Goal: Task Accomplishment & Management: Manage account settings

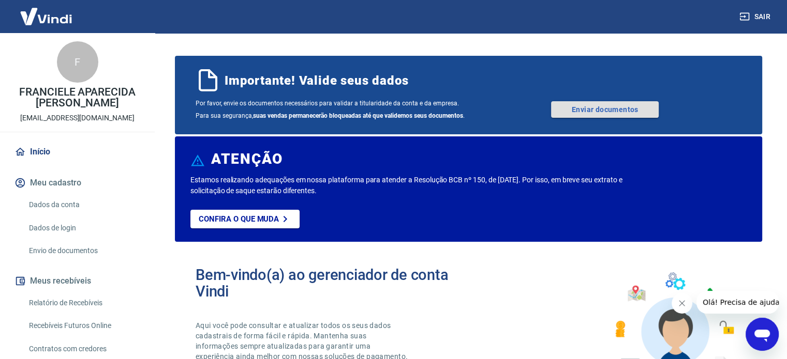
click at [631, 106] on link "Enviar documentos" at bounding box center [605, 109] width 108 height 17
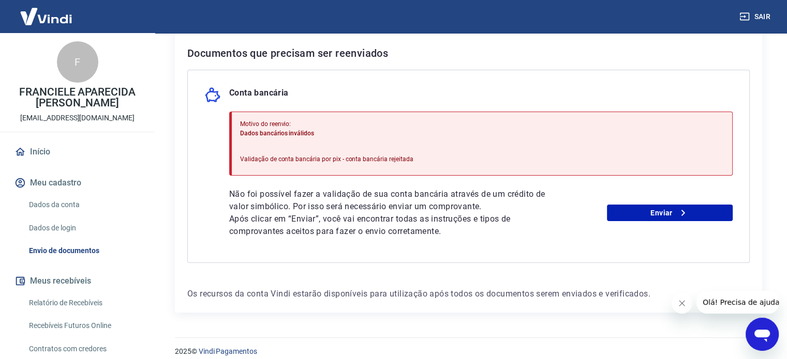
scroll to position [215, 0]
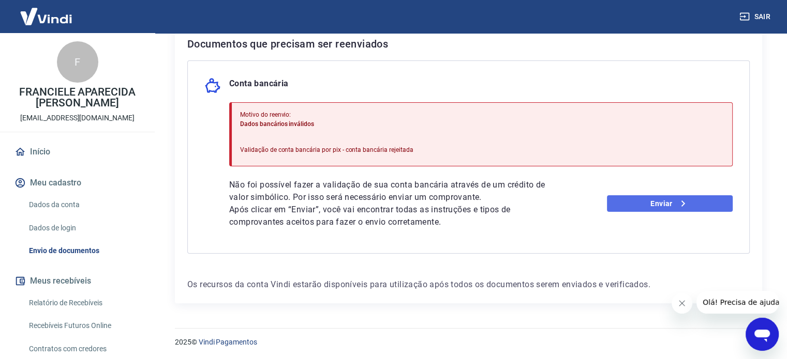
click at [641, 204] on link "Enviar" at bounding box center [670, 204] width 126 height 17
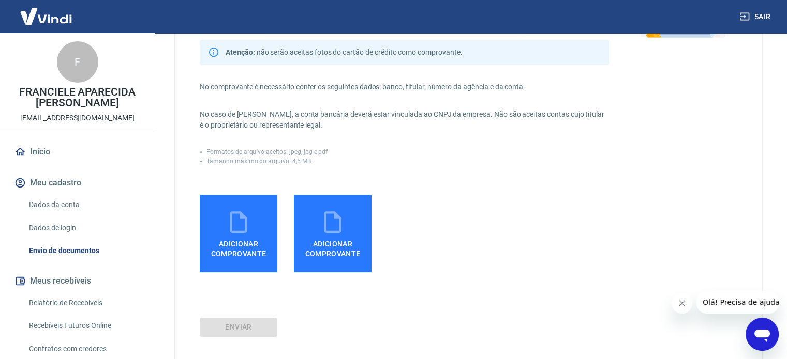
scroll to position [155, 0]
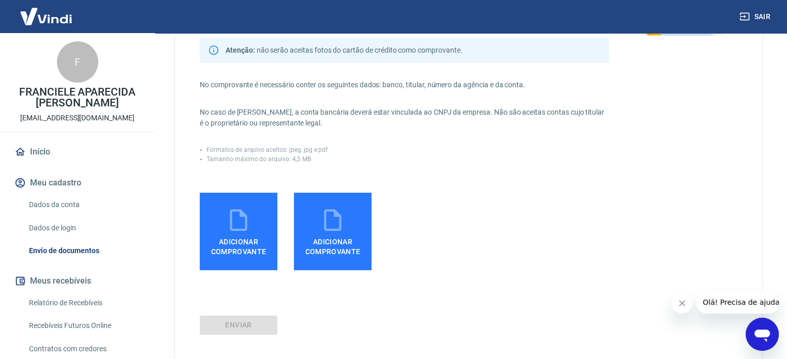
drag, startPoint x: 383, startPoint y: 118, endPoint x: 475, endPoint y: 127, distance: 93.0
click at [475, 127] on p "No caso de Pessoa Jurídica, a conta bancária deverá estar vinculada ao CNPJ da …" at bounding box center [404, 118] width 409 height 22
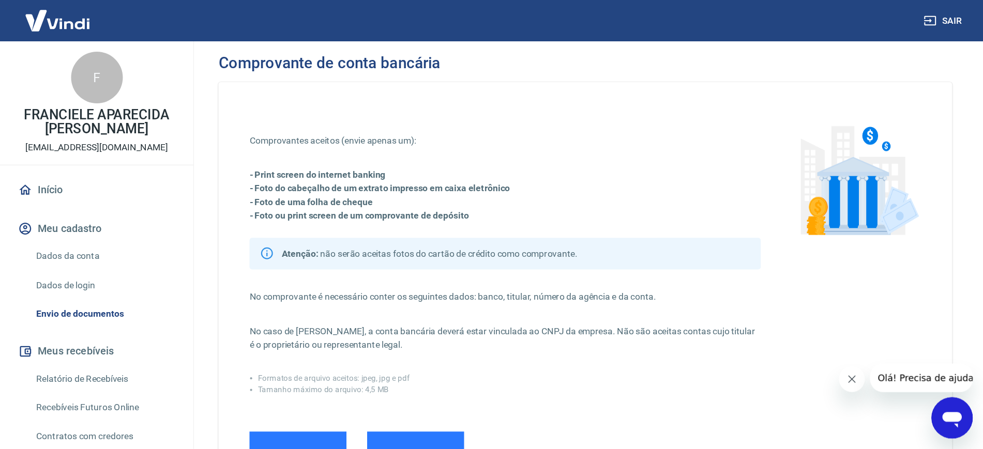
scroll to position [0, 0]
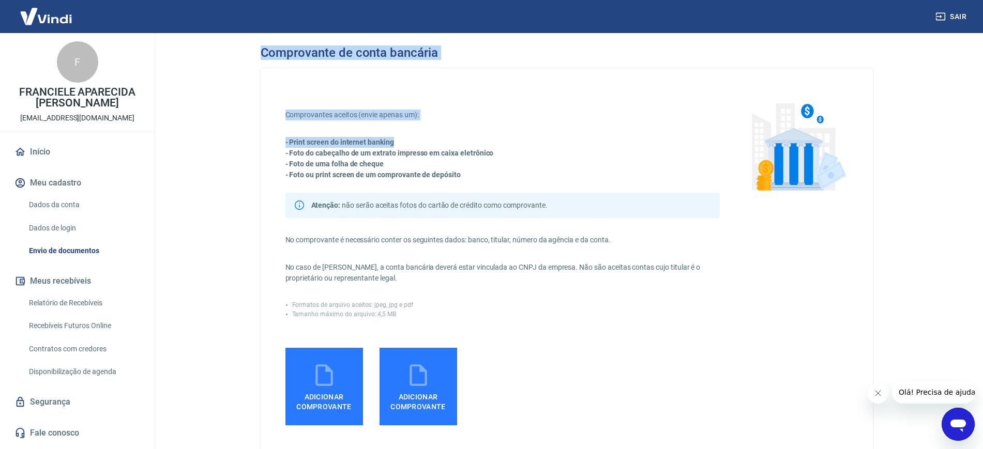
drag, startPoint x: 258, startPoint y: 55, endPoint x: 521, endPoint y: 128, distance: 273.5
click at [521, 128] on div "Comprovante de conta bancária Comprovantes aceitos (envie apenas um): - Print s…" at bounding box center [566, 280] width 637 height 494
click at [521, 128] on div "Comprovantes aceitos (envie apenas um): - Print screen do internet banking - Fo…" at bounding box center [503, 268] width 434 height 316
drag, startPoint x: 320, startPoint y: 105, endPoint x: 514, endPoint y: 109, distance: 194.5
click at [514, 111] on div "Comprovantes aceitos (envie apenas um): - Print screen do internet banking - Fo…" at bounding box center [567, 259] width 563 height 333
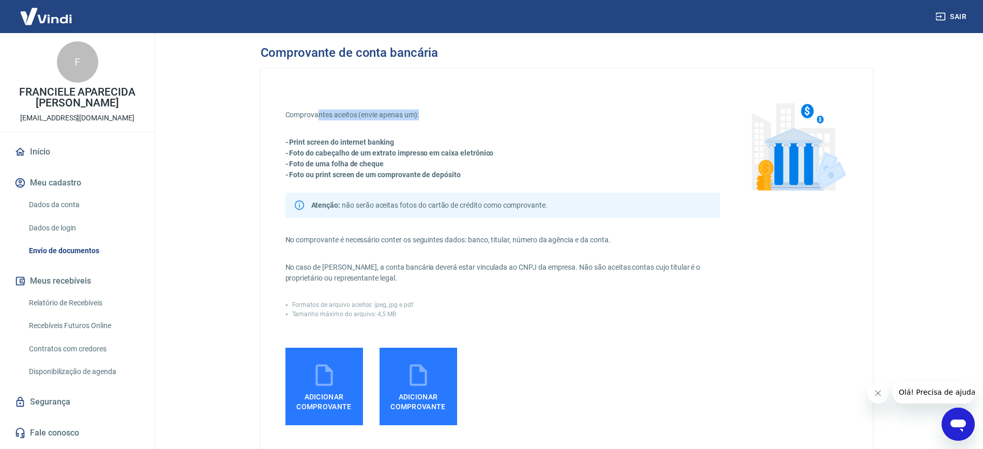
click at [506, 102] on div "Comprovantes aceitos (envie apenas um): - Print screen do internet banking - Fo…" at bounding box center [567, 259] width 563 height 333
drag, startPoint x: 299, startPoint y: 133, endPoint x: 409, endPoint y: 119, distance: 110.5
click at [408, 119] on div "Comprovantes aceitos (envie apenas um): - Print screen do internet banking - Fo…" at bounding box center [503, 268] width 434 height 316
click at [409, 119] on p "Comprovantes aceitos (envie apenas um):" at bounding box center [503, 115] width 434 height 11
drag, startPoint x: 425, startPoint y: 141, endPoint x: 509, endPoint y: 143, distance: 84.3
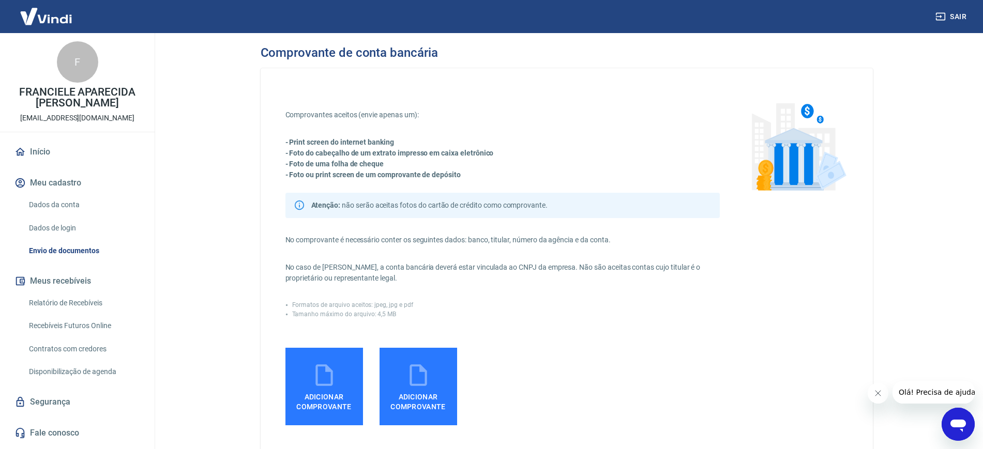
click at [510, 143] on div "- Print screen do internet banking - Foto do cabeçalho de um extrato impresso e…" at bounding box center [503, 158] width 434 height 43
drag, startPoint x: 297, startPoint y: 151, endPoint x: 406, endPoint y: 145, distance: 108.2
click at [406, 145] on div "- Print screen do internet banking - Foto do cabeçalho de um extrato impresso e…" at bounding box center [503, 158] width 434 height 43
drag, startPoint x: 380, startPoint y: 159, endPoint x: 494, endPoint y: 157, distance: 114.3
click at [494, 157] on div "- Print screen do internet banking - Foto do cabeçalho de um extrato impresso e…" at bounding box center [503, 158] width 434 height 43
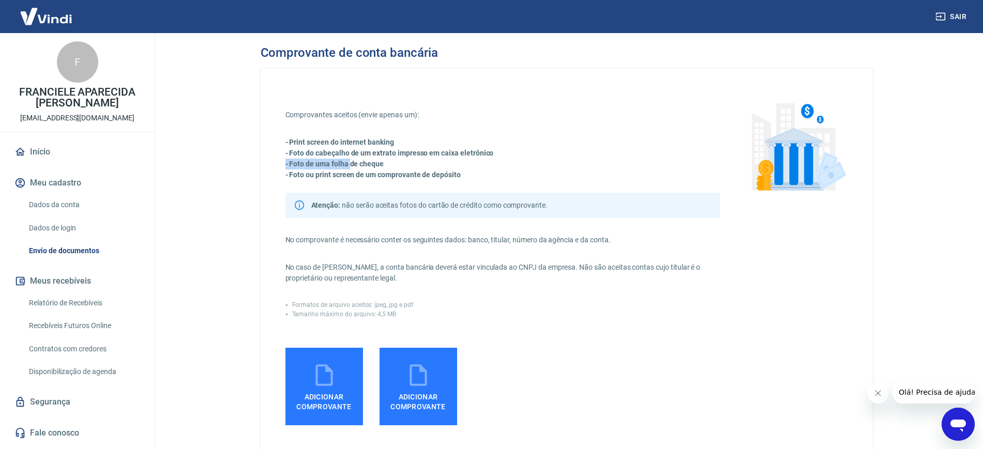
click at [495, 156] on p "- Foto do cabeçalho de um extrato impresso em caixa eletrônico" at bounding box center [503, 153] width 434 height 11
drag, startPoint x: 489, startPoint y: 152, endPoint x: 525, endPoint y: 156, distance: 35.9
click at [525, 156] on p "- Foto do cabeçalho de um extrato impresso em caixa eletrônico" at bounding box center [503, 153] width 434 height 11
drag, startPoint x: 474, startPoint y: 156, endPoint x: 502, endPoint y: 156, distance: 27.9
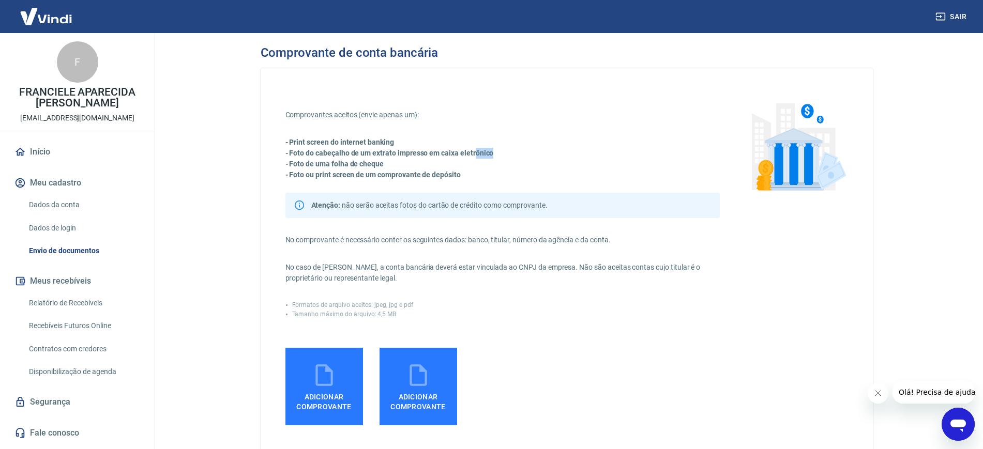
click at [502, 156] on p "- Foto do cabeçalho de um extrato impresso em caixa eletrônico" at bounding box center [503, 153] width 434 height 11
drag, startPoint x: 293, startPoint y: 173, endPoint x: 346, endPoint y: 186, distance: 53.7
click at [346, 186] on div "Comprovantes aceitos (envie apenas um): - Print screen do internet banking - Fo…" at bounding box center [503, 268] width 434 height 316
click at [419, 174] on strong "- Foto ou print screen de um comprovante de depósito" at bounding box center [373, 175] width 175 height 8
click at [504, 183] on div "Comprovantes aceitos (envie apenas um): - Print screen do internet banking - Fo…" at bounding box center [503, 268] width 434 height 316
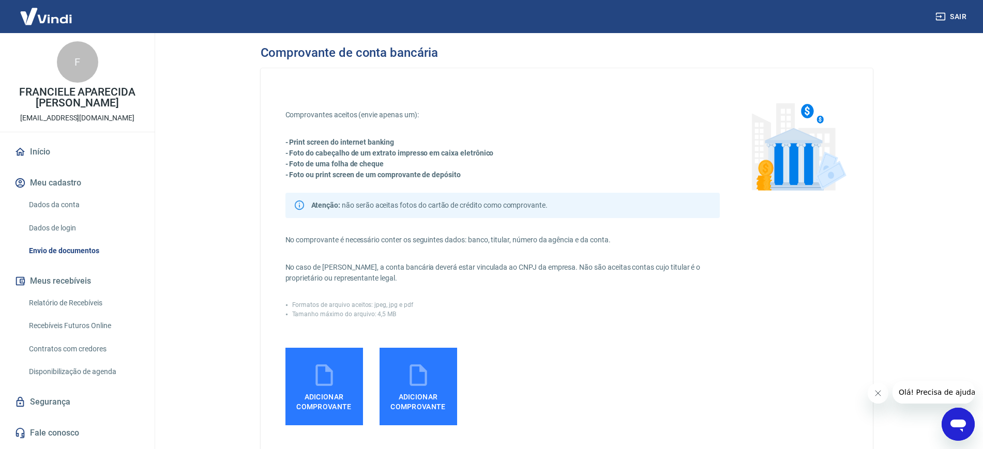
click at [539, 173] on p "- Foto ou print screen de um comprovante de depósito" at bounding box center [503, 175] width 434 height 11
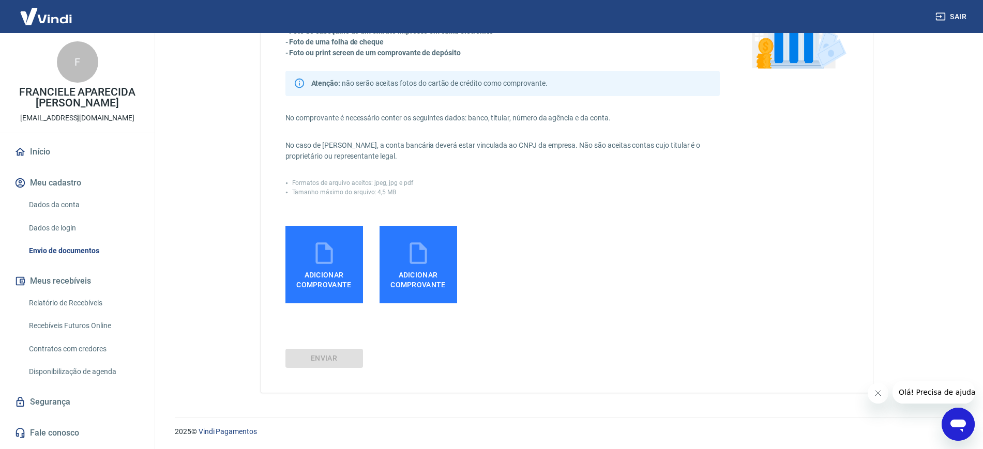
scroll to position [123, 0]
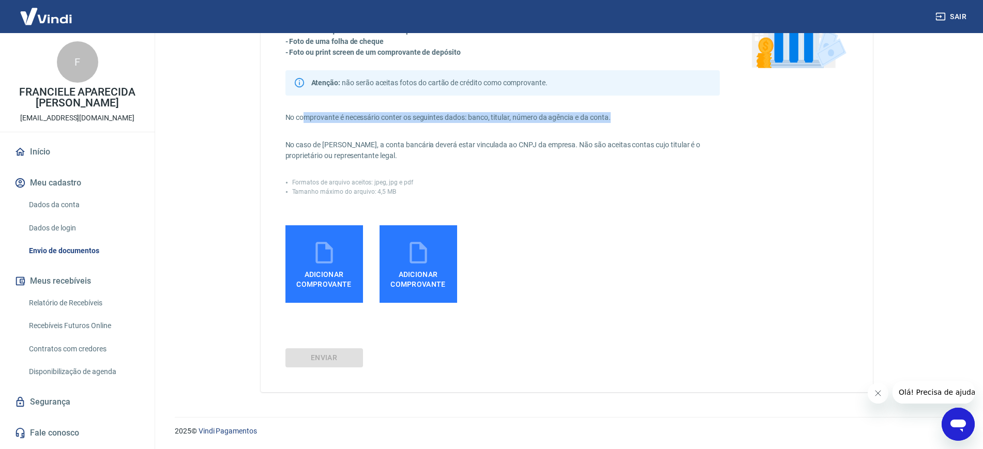
drag, startPoint x: 317, startPoint y: 116, endPoint x: 621, endPoint y: 116, distance: 304.1
click at [617, 116] on p "No comprovante é necessário conter os seguintes dados: banco, titular, número d…" at bounding box center [503, 117] width 434 height 11
click at [621, 116] on p "No comprovante é necessário conter os seguintes dados: banco, titular, número d…" at bounding box center [503, 117] width 434 height 11
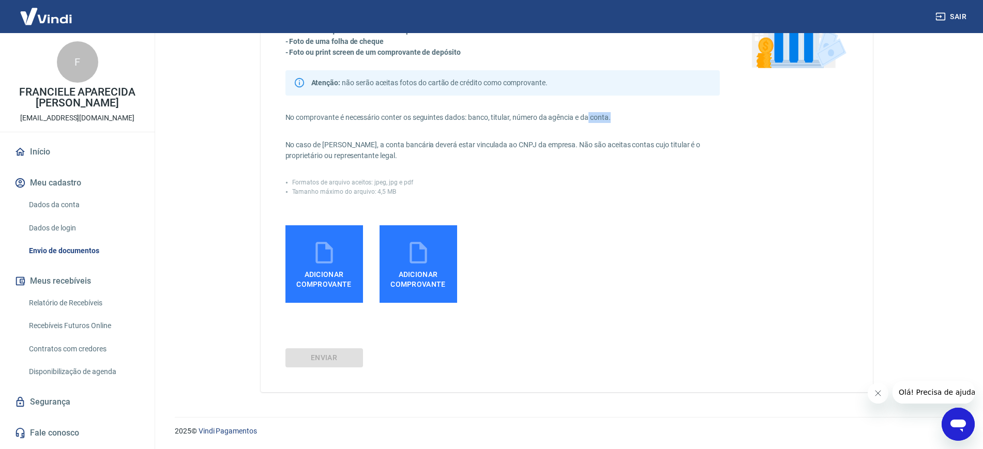
drag, startPoint x: 591, startPoint y: 113, endPoint x: 652, endPoint y: 113, distance: 61.6
click at [652, 113] on p "No comprovante é necessário conter os seguintes dados: banco, titular, número d…" at bounding box center [503, 117] width 434 height 11
drag, startPoint x: 306, startPoint y: 146, endPoint x: 408, endPoint y: 145, distance: 101.4
click at [408, 145] on p "No caso de Pessoa Jurídica, a conta bancária deverá estar vinculada ao CNPJ da …" at bounding box center [503, 151] width 434 height 22
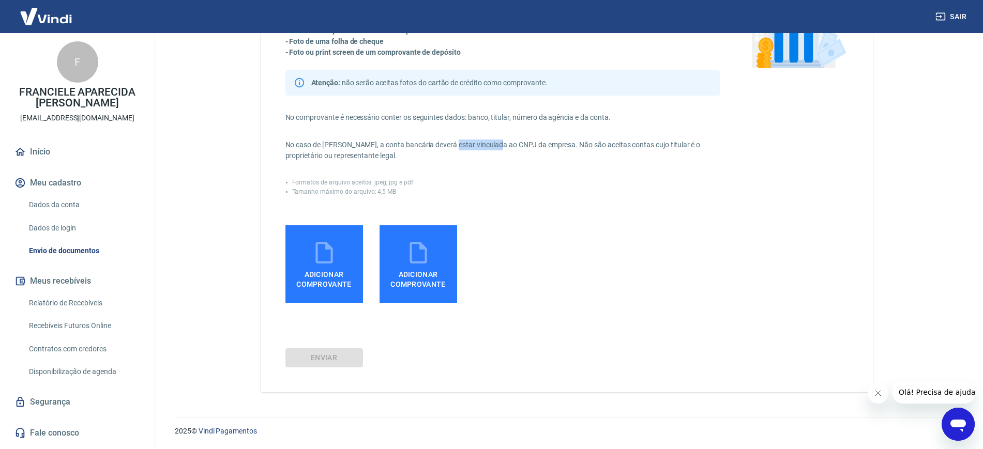
drag, startPoint x: 454, startPoint y: 144, endPoint x: 498, endPoint y: 143, distance: 44.5
click at [495, 143] on p "No caso de Pessoa Jurídica, a conta bancária deverá estar vinculada ao CNPJ da …" at bounding box center [503, 151] width 434 height 22
drag, startPoint x: 553, startPoint y: 141, endPoint x: 657, endPoint y: 138, distance: 103.5
click at [654, 138] on div "Comprovantes aceitos (envie apenas um): - Print screen do internet banking - Fo…" at bounding box center [503, 145] width 434 height 316
click at [672, 138] on div "Comprovantes aceitos (envie apenas um): - Print screen do internet banking - Fo…" at bounding box center [503, 145] width 434 height 316
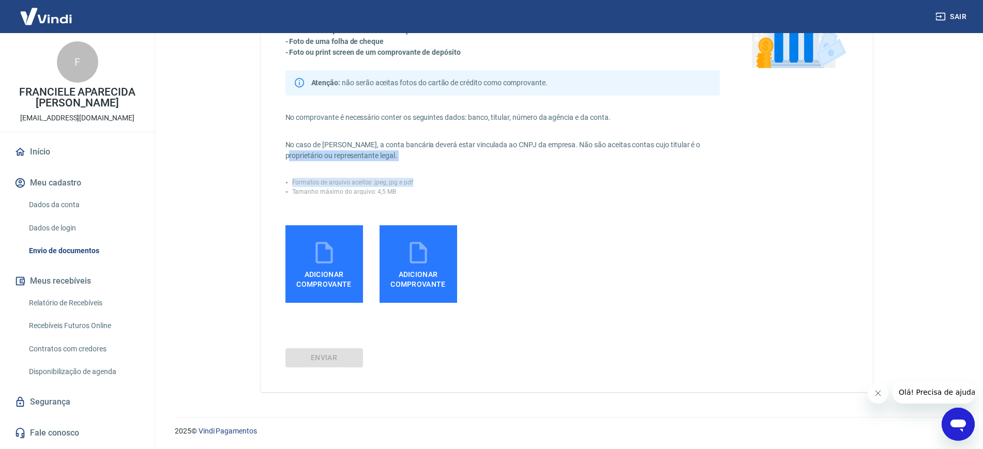
drag, startPoint x: 698, startPoint y: 148, endPoint x: 699, endPoint y: 163, distance: 15.6
click at [699, 163] on div "Comprovantes aceitos (envie apenas um): - Print screen do internet banking - Fo…" at bounding box center [503, 145] width 434 height 316
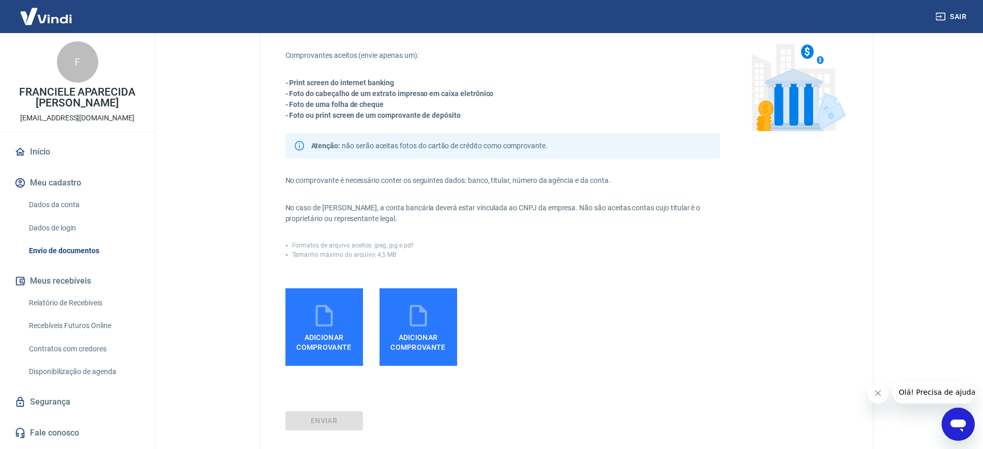
scroll to position [58, 0]
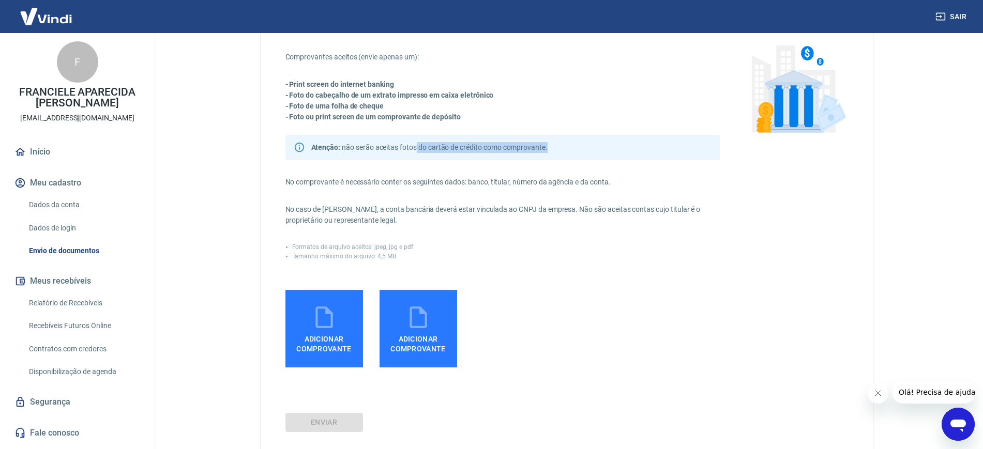
drag, startPoint x: 439, startPoint y: 152, endPoint x: 575, endPoint y: 147, distance: 136.1
click at [575, 147] on div "Atenção: não serão aceitas fotos do cartão de crédito como comprovante." at bounding box center [503, 147] width 434 height 25
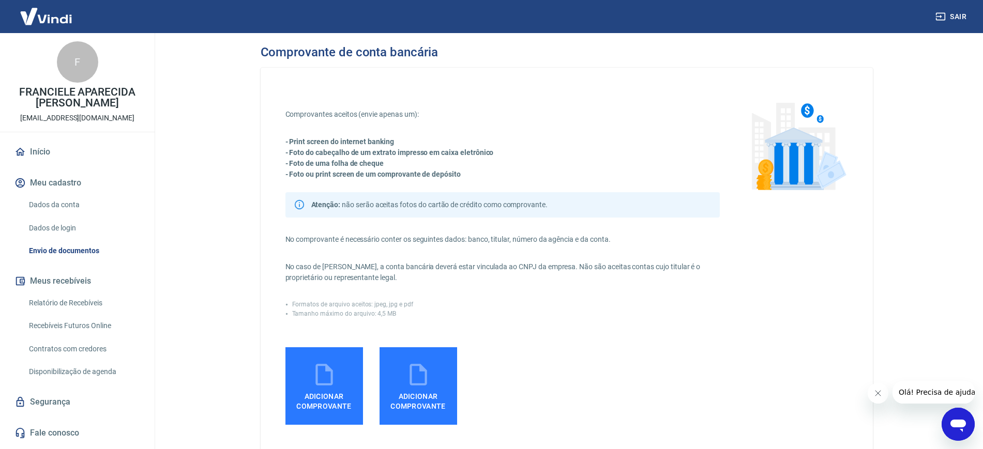
scroll to position [0, 0]
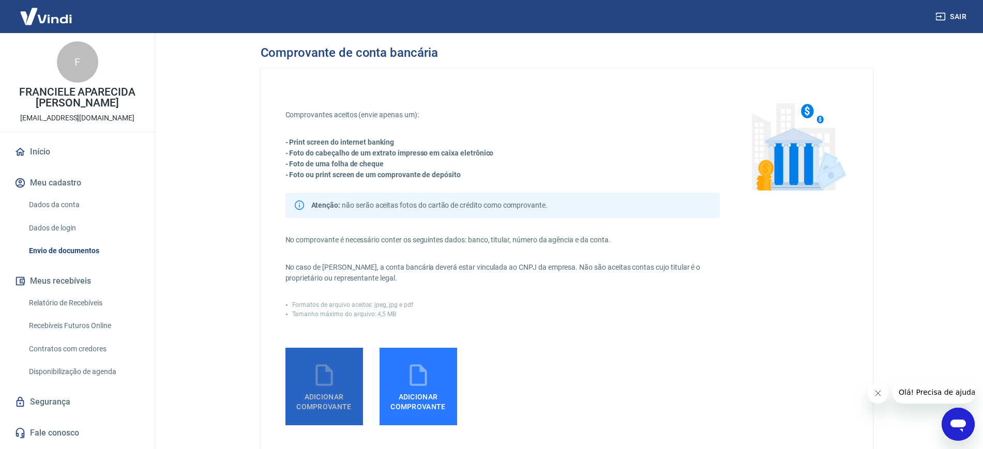
click at [346, 359] on label "Adicionar comprovante" at bounding box center [325, 387] width 78 height 78
click at [0, 0] on input "Adicionar comprovante" at bounding box center [0, 0] width 0 height 0
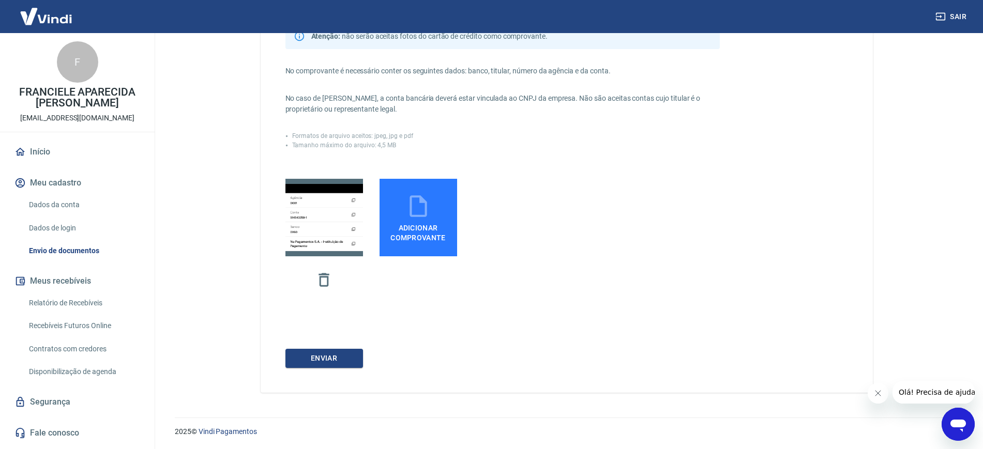
scroll to position [170, 0]
click at [328, 359] on button "ENVIAR" at bounding box center [325, 358] width 78 height 19
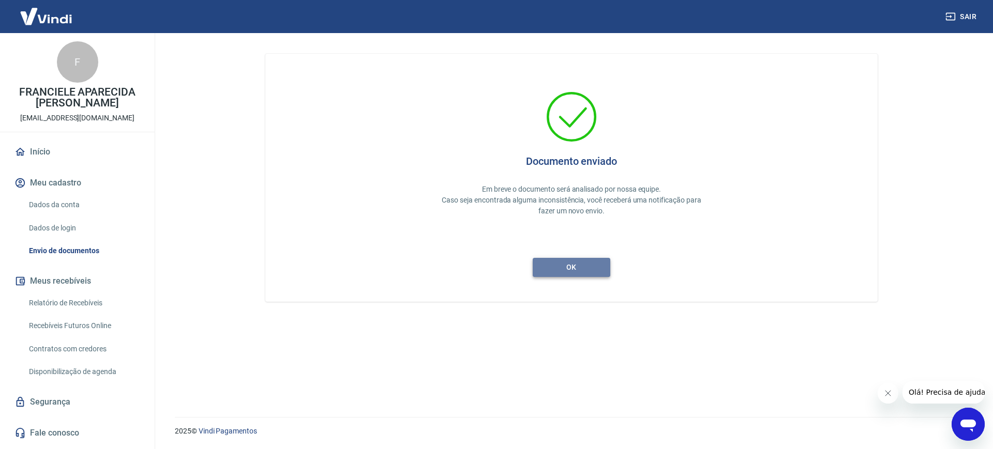
click at [584, 271] on button "ok" at bounding box center [572, 267] width 78 height 19
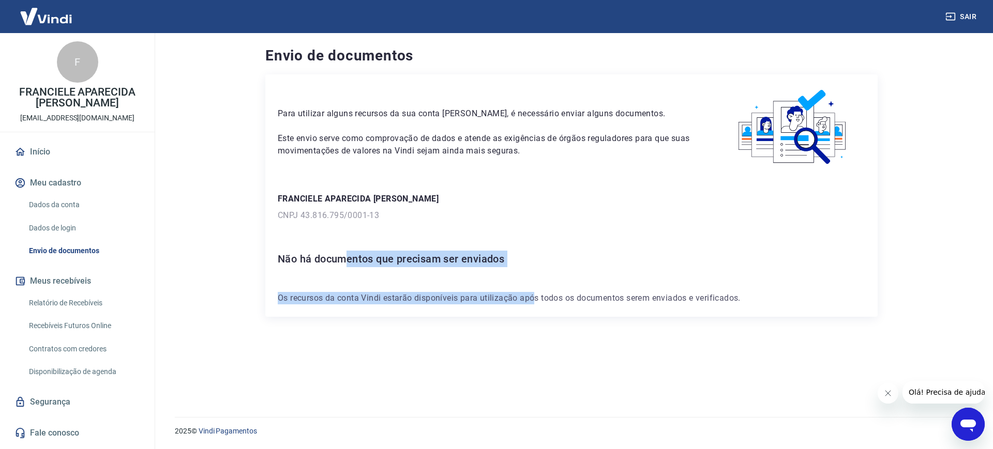
drag, startPoint x: 374, startPoint y: 260, endPoint x: 534, endPoint y: 278, distance: 160.4
click at [534, 278] on div "Para utilizar alguns recursos da sua conta [PERSON_NAME], é necessário enviar a…" at bounding box center [571, 195] width 612 height 243
click at [534, 279] on div "Para utilizar alguns recursos da sua conta [PERSON_NAME], é necessário enviar a…" at bounding box center [571, 195] width 612 height 243
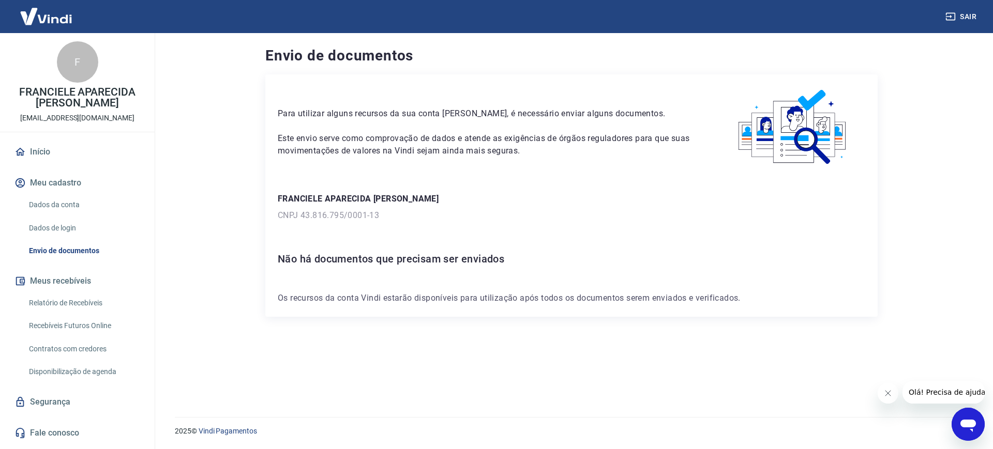
click at [546, 304] on p "Os recursos da conta Vindi estarão disponíveis para utilização após todos os do…" at bounding box center [572, 298] width 588 height 12
click at [83, 162] on div "Início Meu cadastro Dados da conta Dados de login Envio de documentos Meus rece…" at bounding box center [77, 293] width 155 height 304
click at [82, 149] on link "Início" at bounding box center [77, 152] width 130 height 23
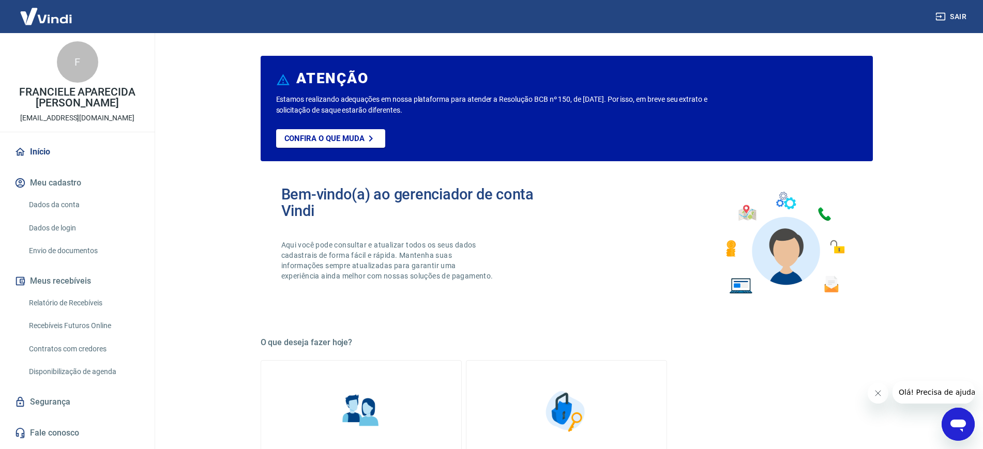
click at [74, 88] on p "FRANCIELE APARECIDA [PERSON_NAME]" at bounding box center [77, 98] width 138 height 22
click at [36, 17] on img at bounding box center [45, 17] width 67 height 32
click at [38, 156] on link "Início" at bounding box center [77, 152] width 130 height 23
click at [86, 200] on link "Dados da conta" at bounding box center [83, 204] width 117 height 21
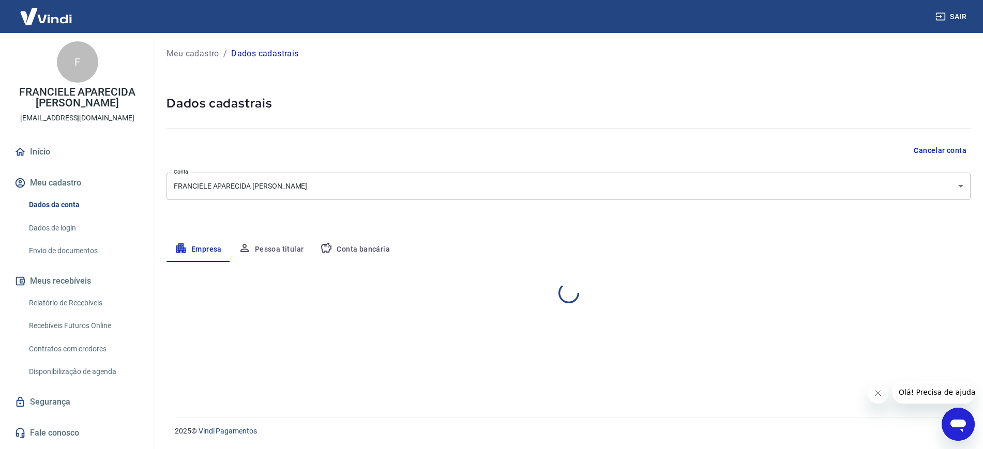
select select "SP"
select select "business"
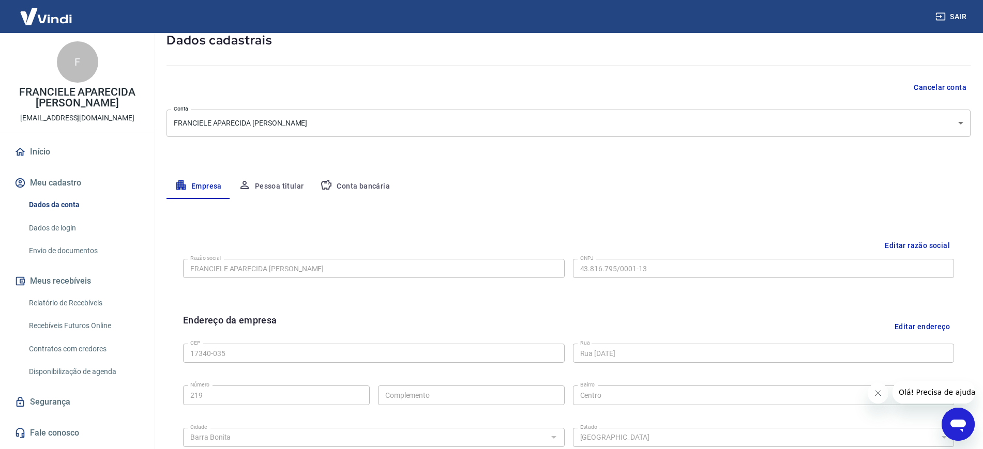
scroll to position [65, 0]
click at [358, 189] on button "Conta bancária" at bounding box center [355, 185] width 86 height 25
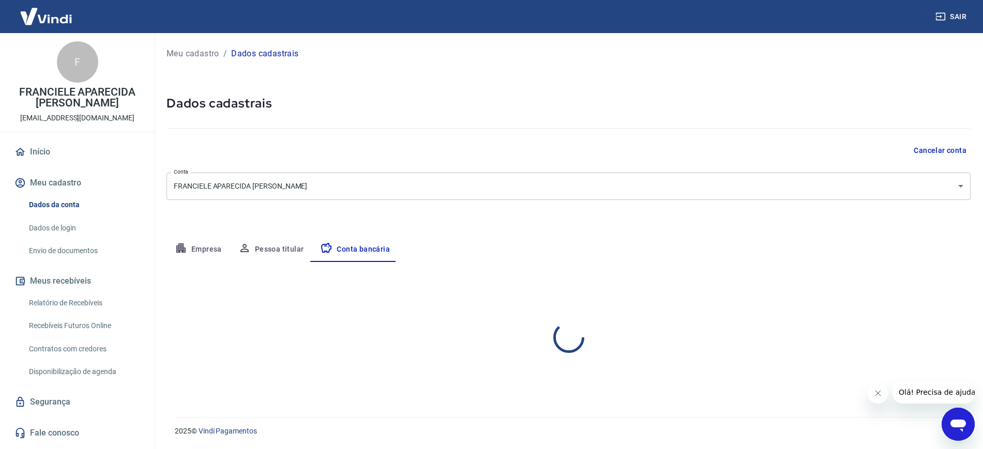
scroll to position [0, 0]
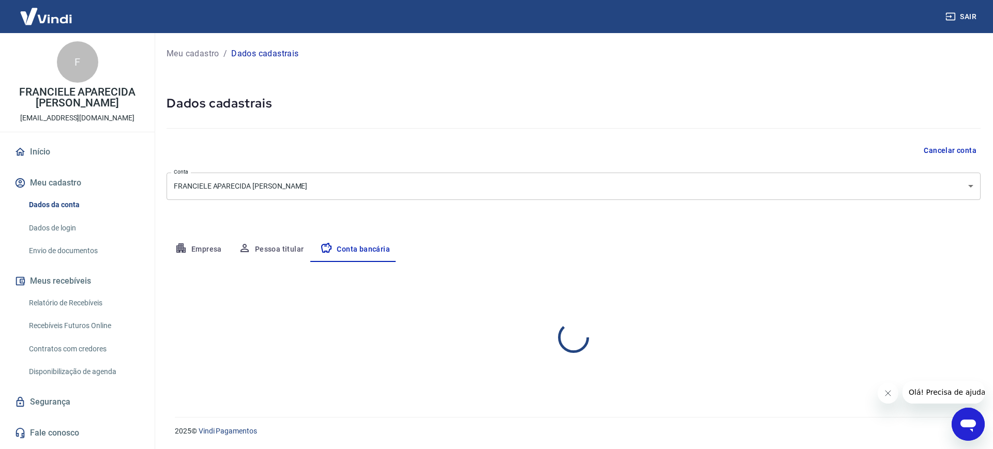
select select "1"
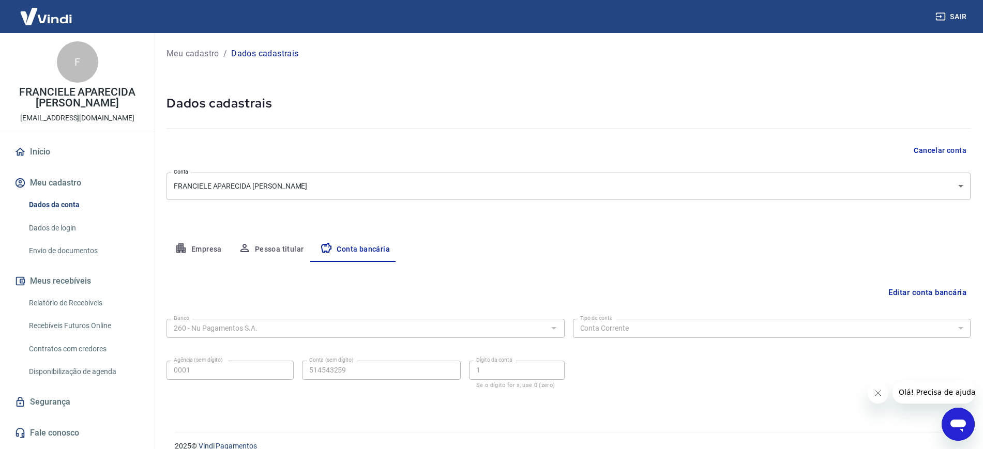
click at [215, 48] on p "Meu cadastro" at bounding box center [193, 54] width 53 height 12
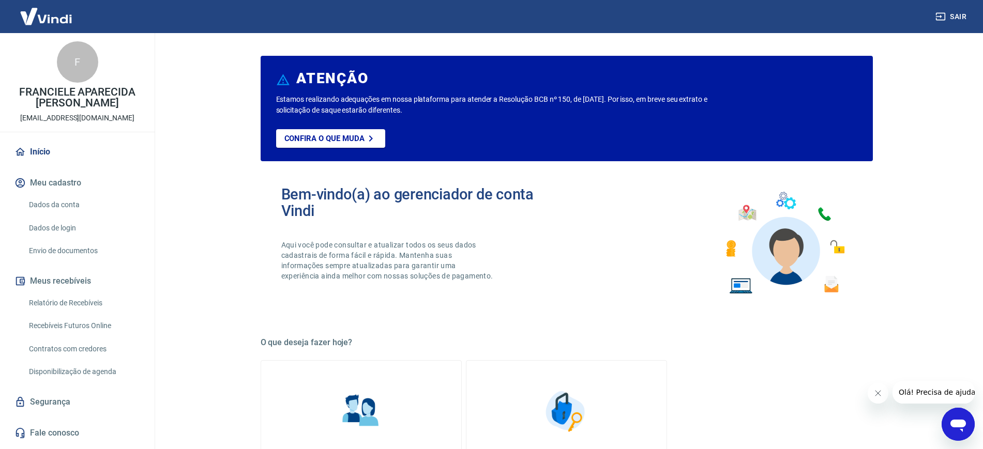
click at [77, 110] on div "F FRANCIELE APARECIDA SIQUEIRA DE SOUZA francloset.oficial@gmail.com" at bounding box center [77, 82] width 155 height 99
click at [62, 18] on img at bounding box center [45, 17] width 67 height 32
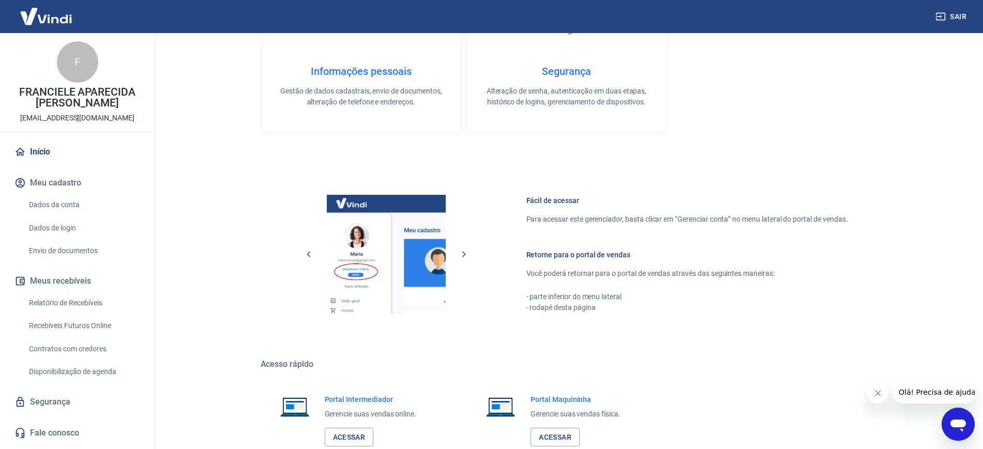
scroll to position [464, 0]
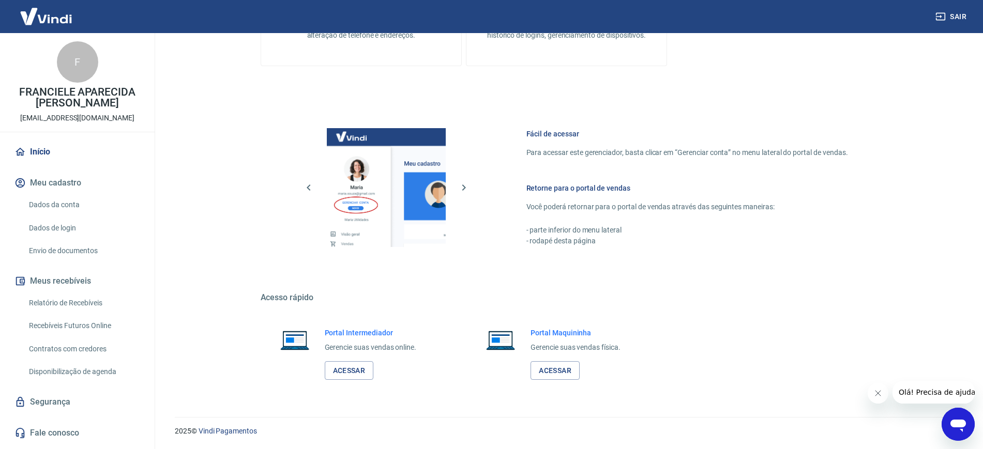
click at [96, 246] on link "Envio de documentos" at bounding box center [83, 251] width 117 height 21
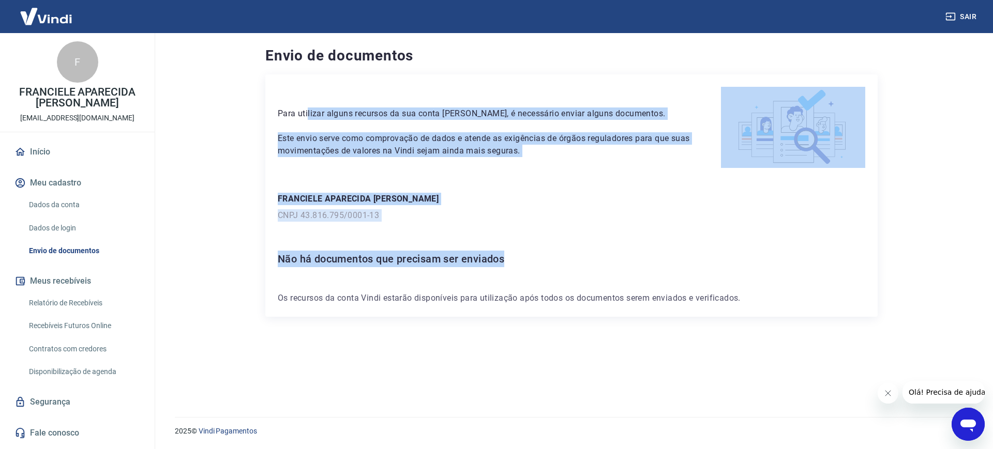
drag, startPoint x: 307, startPoint y: 96, endPoint x: 558, endPoint y: 238, distance: 288.4
click at [558, 238] on div "Para utilizar alguns recursos da sua conta [PERSON_NAME], é necessário enviar a…" at bounding box center [571, 195] width 612 height 243
